Goal: Transaction & Acquisition: Purchase product/service

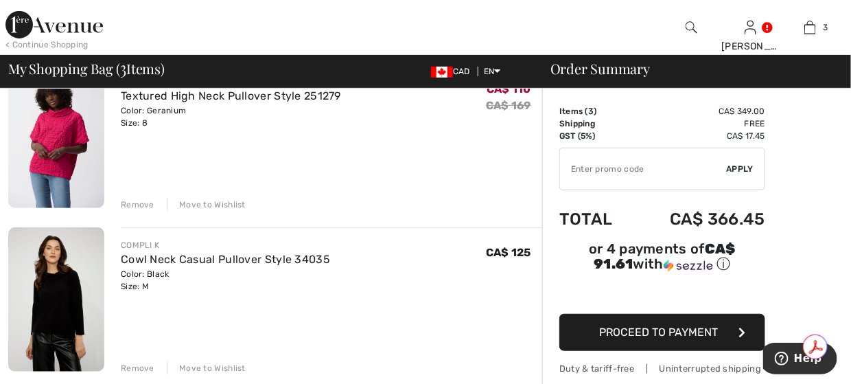
click at [21, 25] on img at bounding box center [53, 24] width 97 height 27
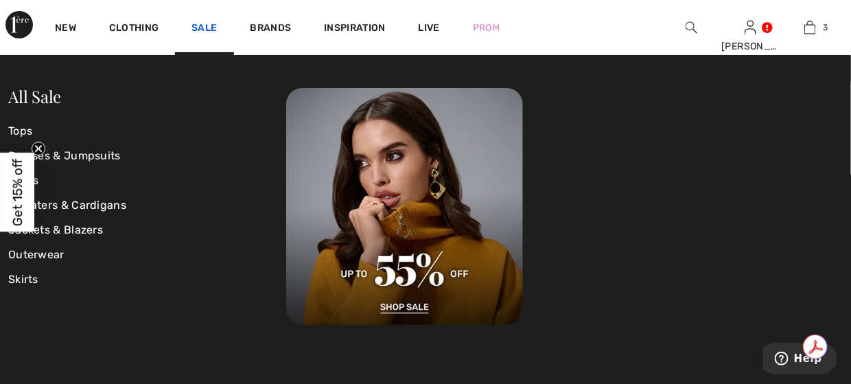
click at [211, 30] on link "Sale" at bounding box center [203, 29] width 25 height 14
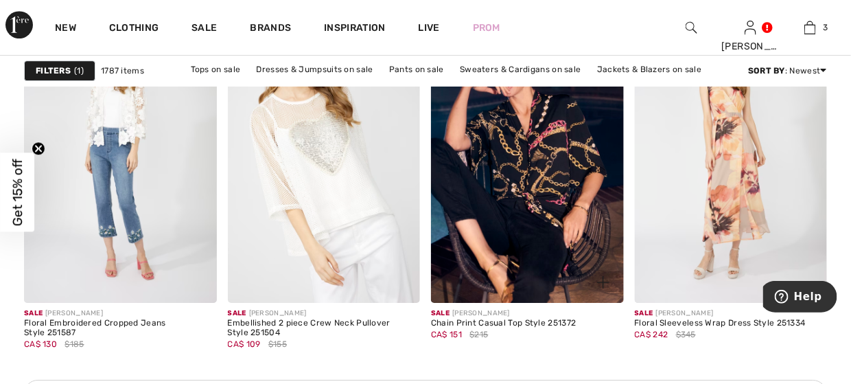
scroll to position [1373, 0]
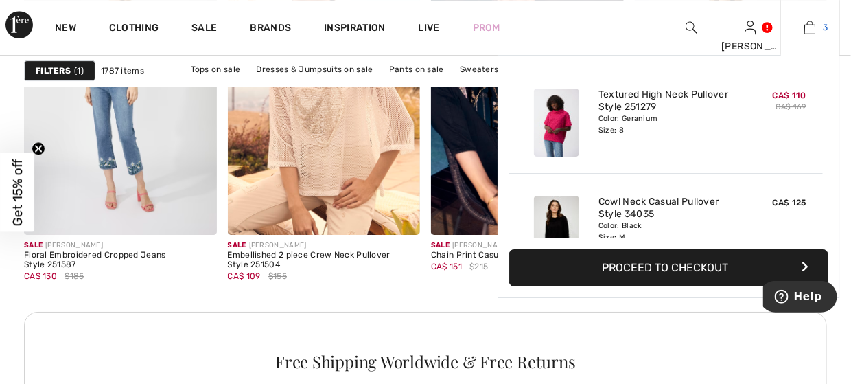
click at [816, 28] on img at bounding box center [810, 27] width 12 height 16
click at [700, 270] on button "Proceed to Checkout" at bounding box center [668, 267] width 319 height 37
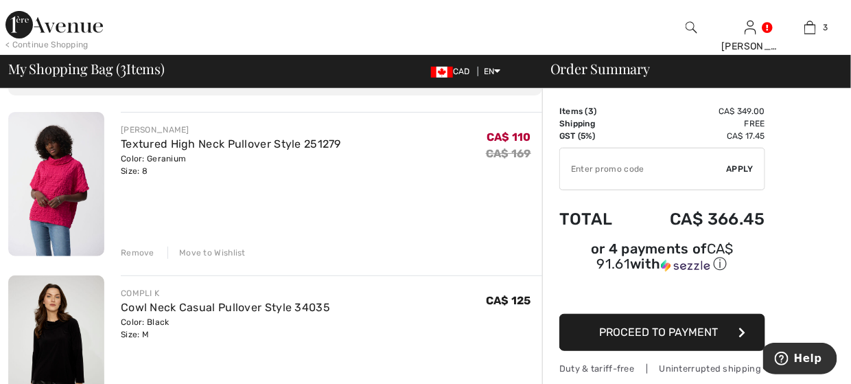
scroll to position [69, 0]
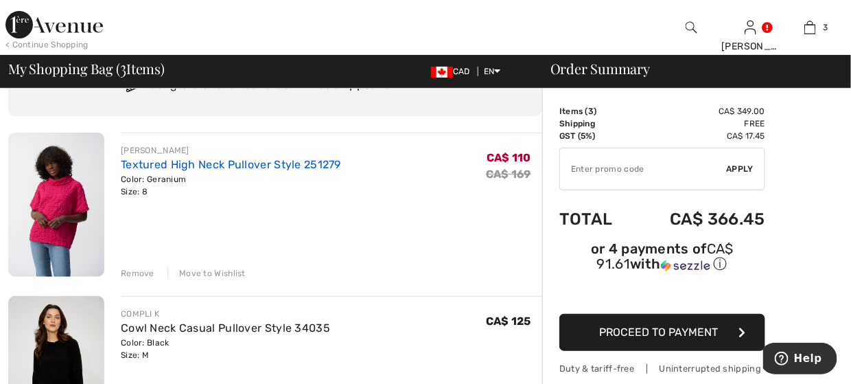
click at [185, 161] on link "Textured High Neck Pullover Style 251279" at bounding box center [231, 164] width 220 height 13
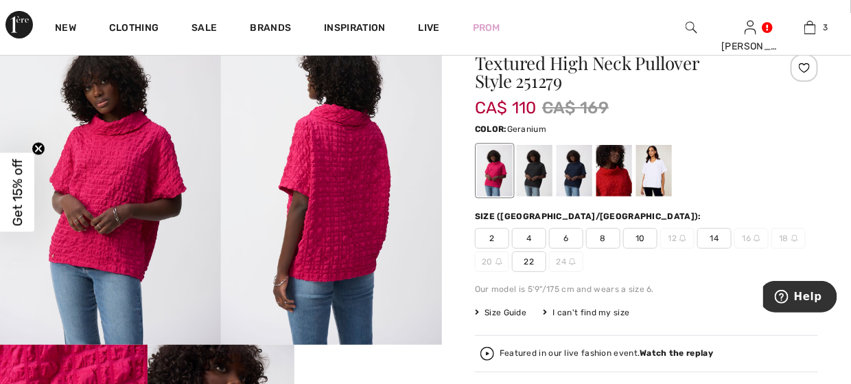
click at [126, 156] on img at bounding box center [110, 178] width 221 height 331
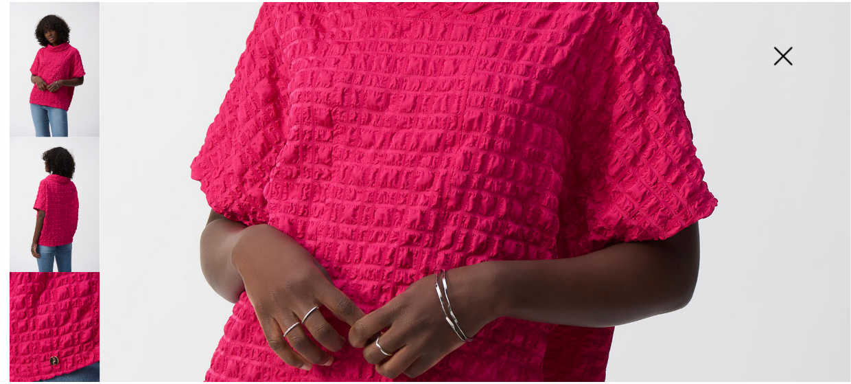
scroll to position [686, 0]
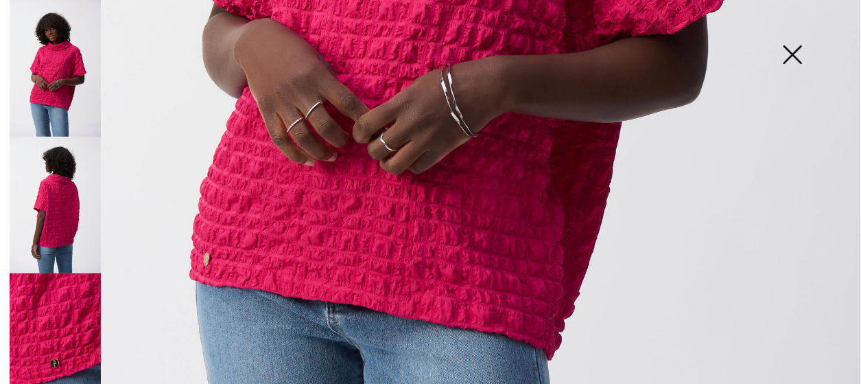
click at [797, 60] on img at bounding box center [792, 56] width 69 height 71
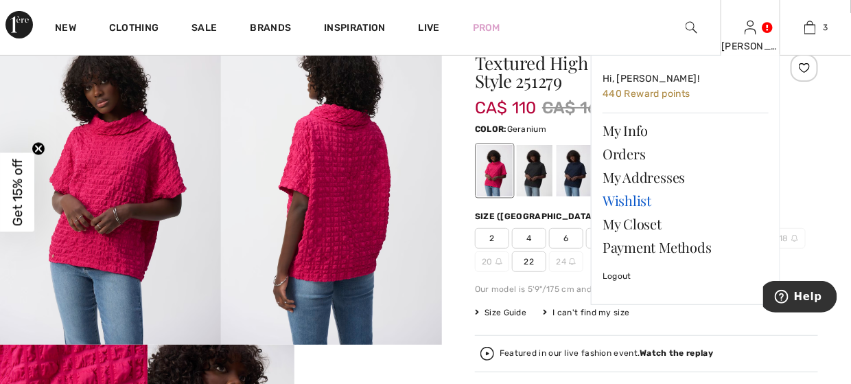
click at [643, 200] on link "Wishlist" at bounding box center [686, 200] width 166 height 23
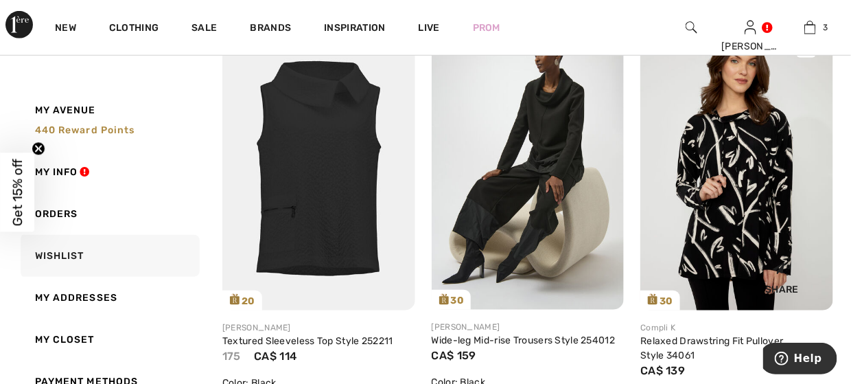
scroll to position [137, 0]
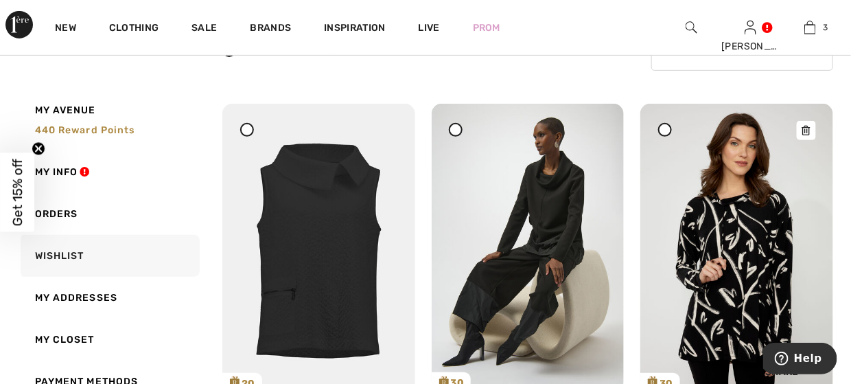
click at [810, 131] on icon at bounding box center [806, 131] width 8 height 10
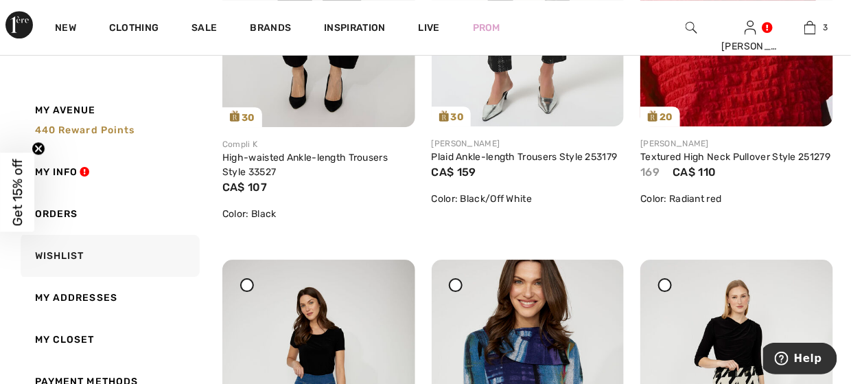
scroll to position [1235, 0]
